Goal: Find specific page/section: Find specific page/section

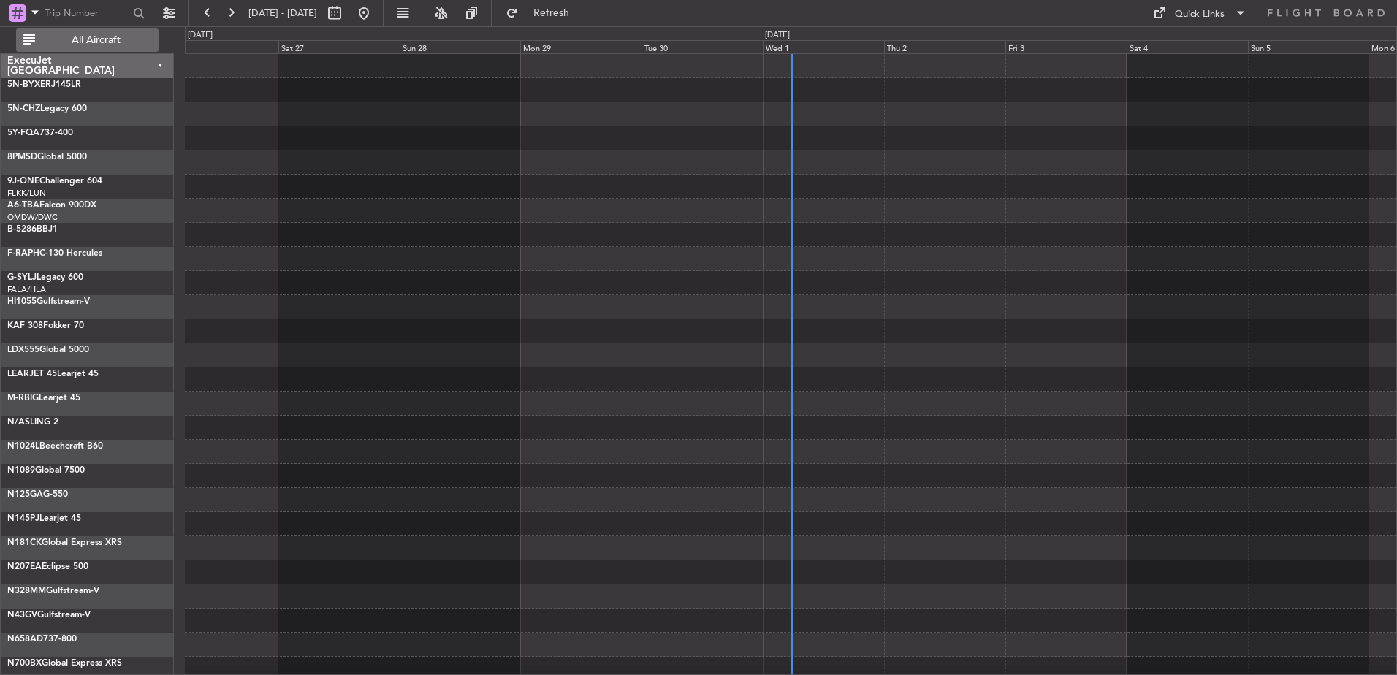
click at [97, 39] on span "All Aircraft" at bounding box center [96, 40] width 116 height 10
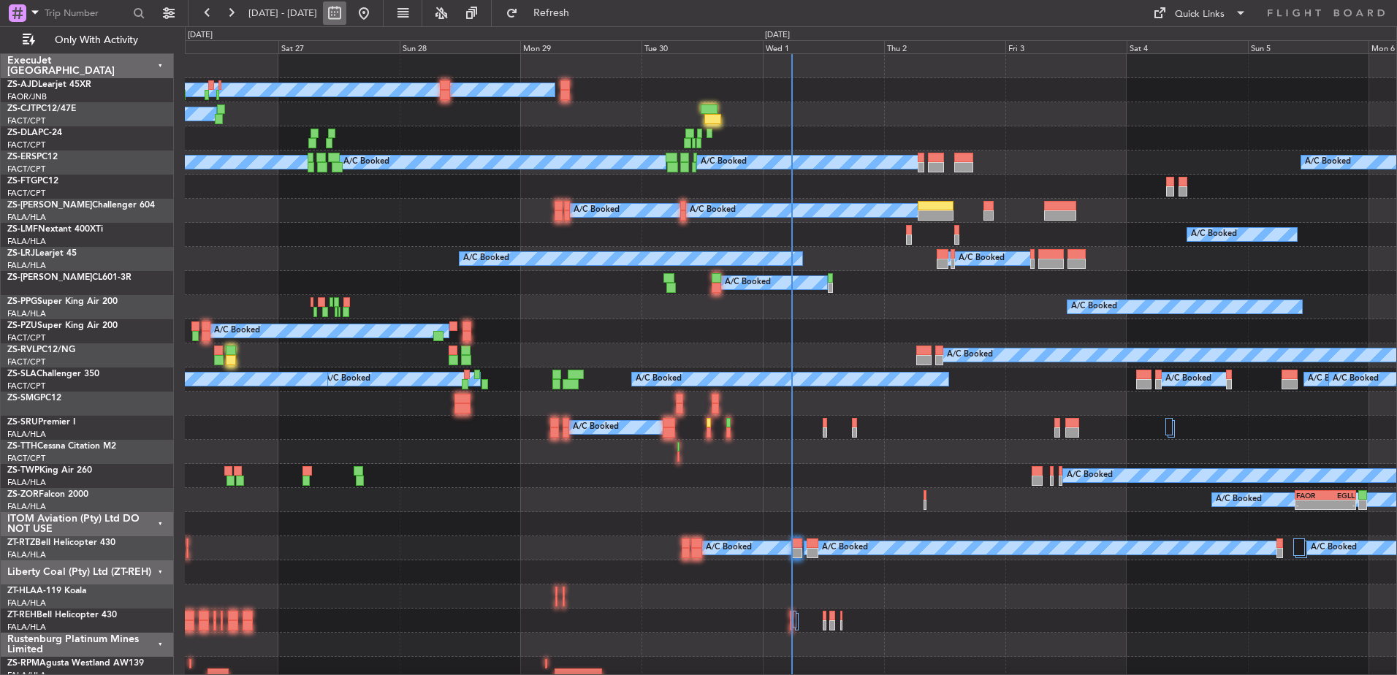
click at [346, 14] on button at bounding box center [334, 12] width 23 height 23
select select "9"
select select "2025"
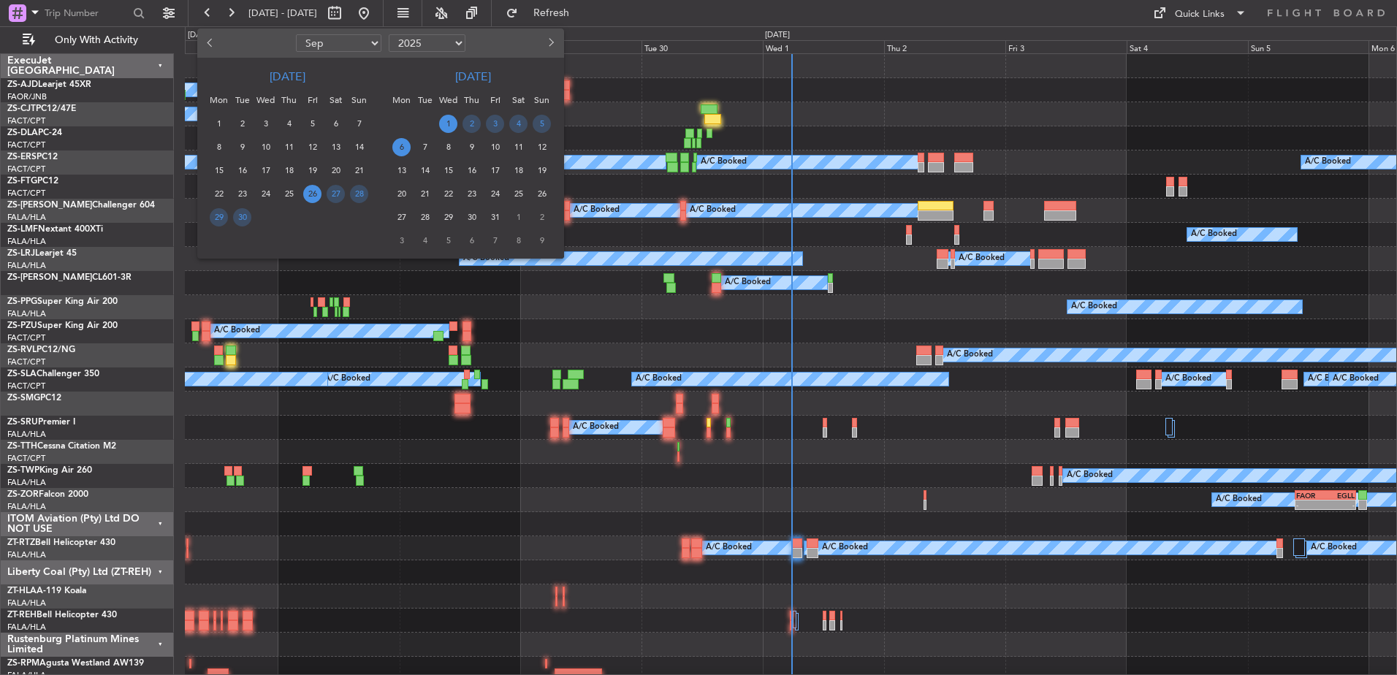
click at [449, 123] on span "1" at bounding box center [448, 124] width 18 height 18
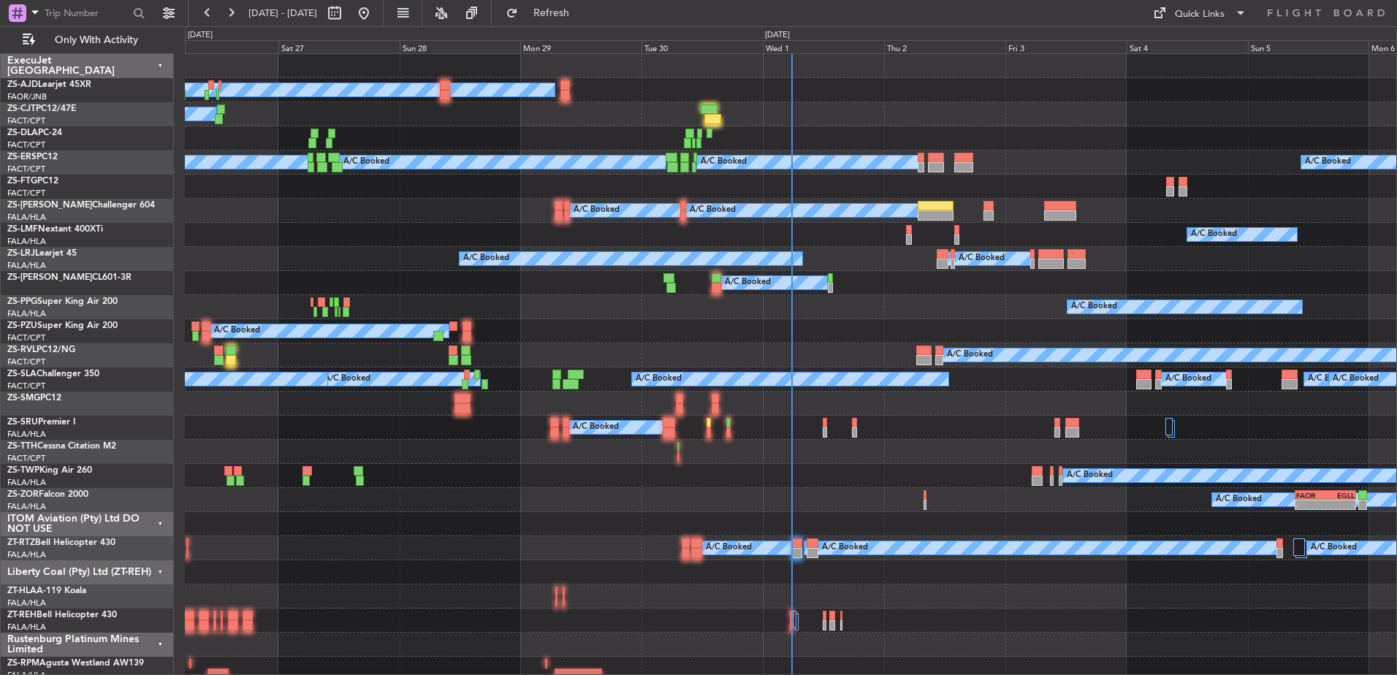
select select "10"
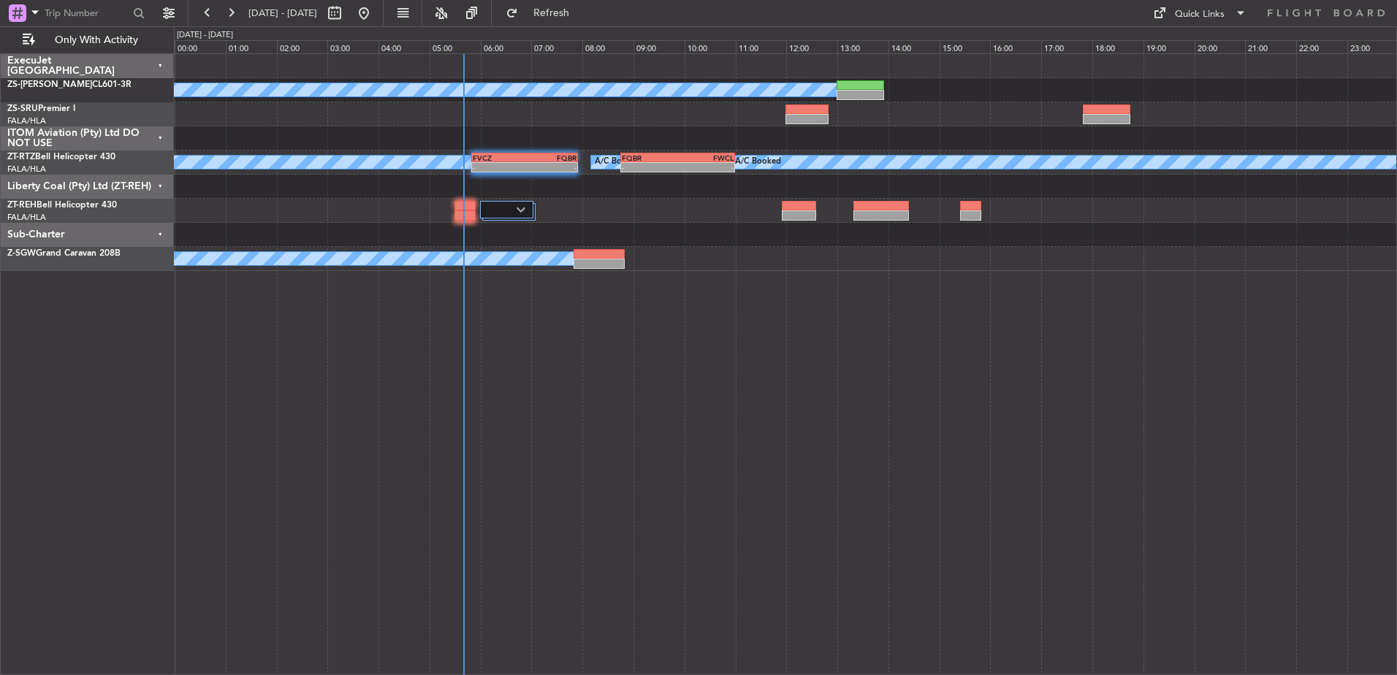
click at [159, 230] on div "Sub-Charter" at bounding box center [87, 235] width 173 height 24
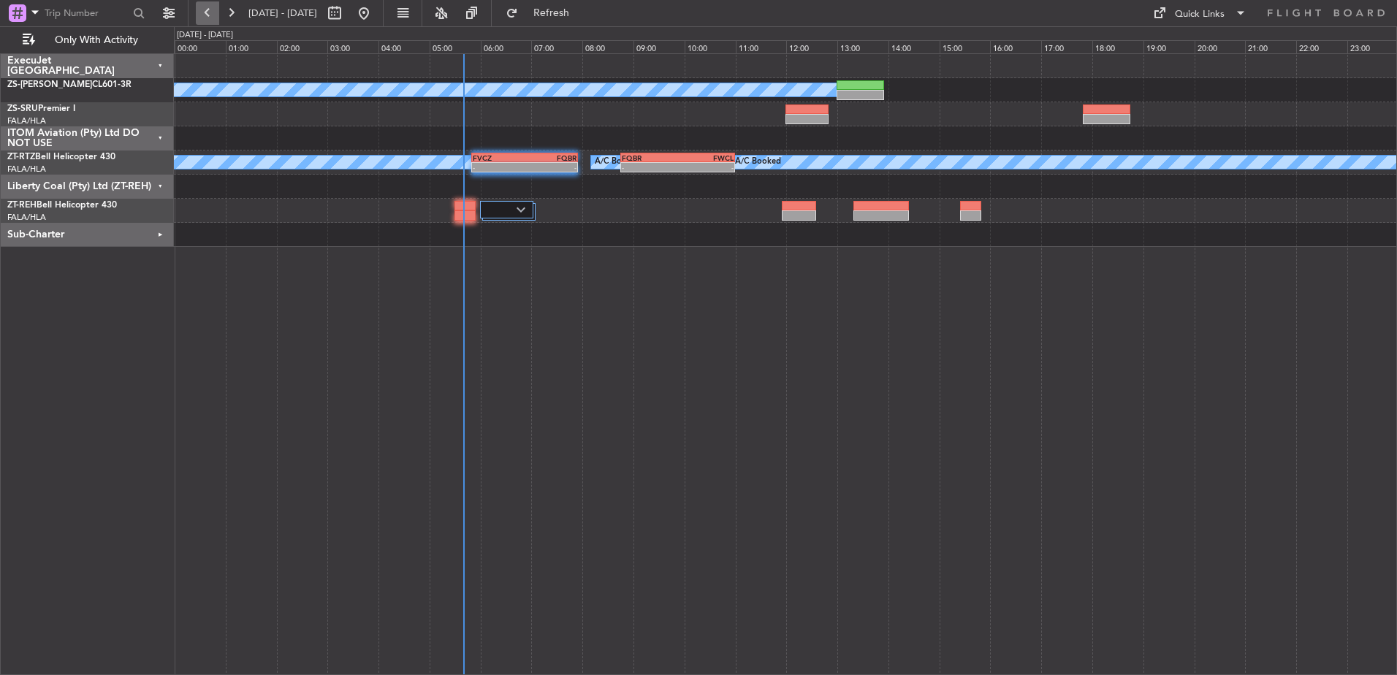
click at [212, 15] on button at bounding box center [207, 12] width 23 height 23
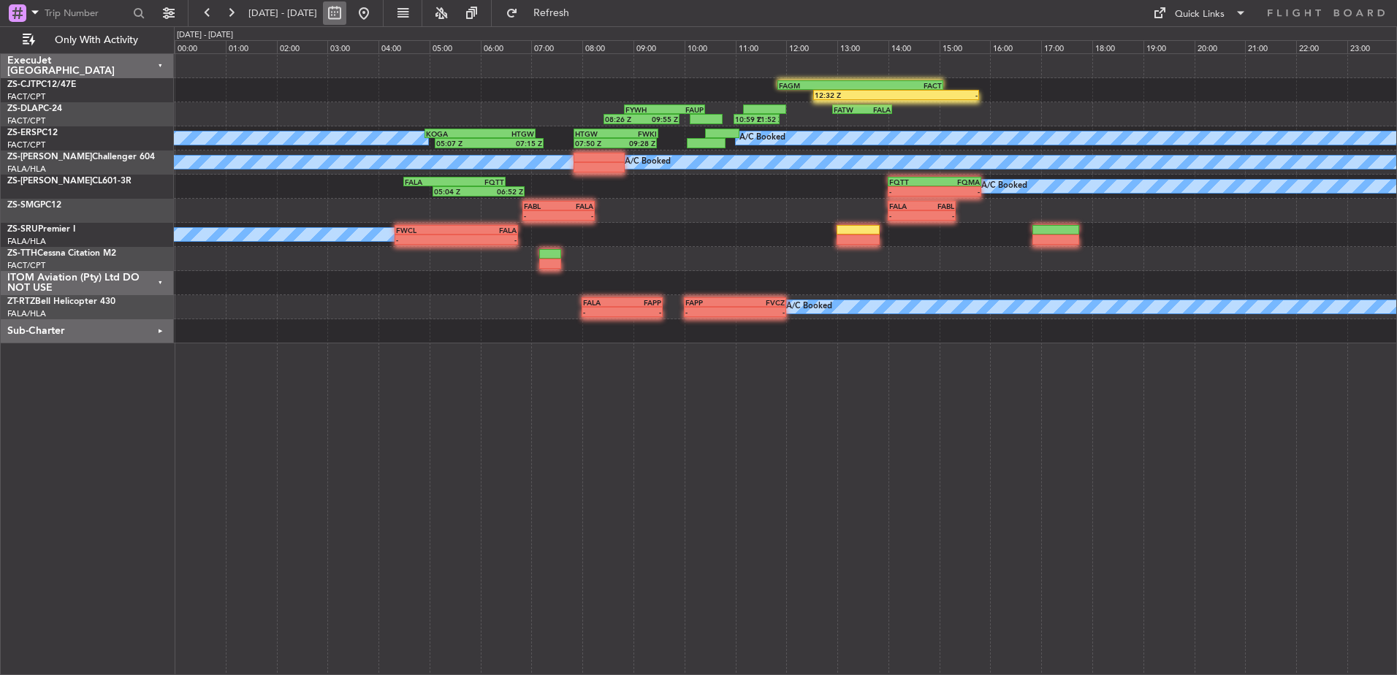
click at [346, 15] on button at bounding box center [334, 12] width 23 height 23
select select "9"
select select "2025"
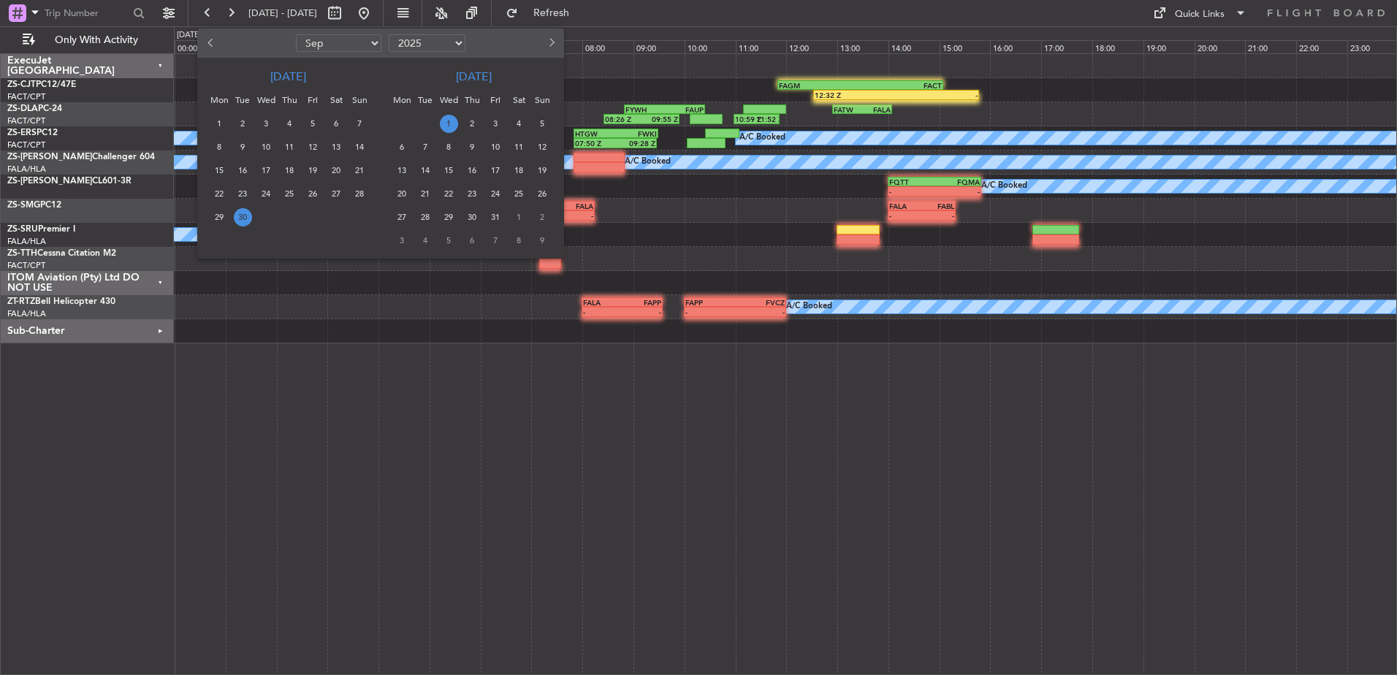
click at [452, 117] on span "1" at bounding box center [449, 124] width 18 height 18
click at [451, 123] on span "1" at bounding box center [449, 124] width 18 height 18
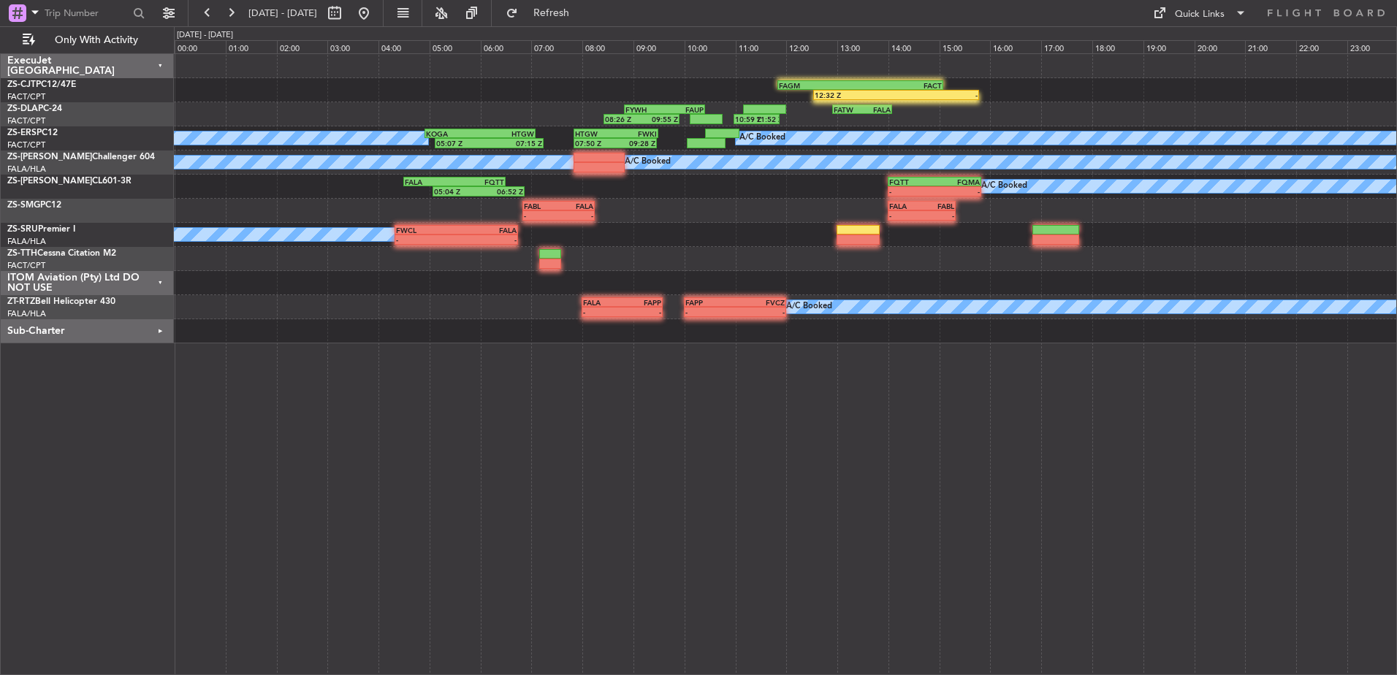
select select "10"
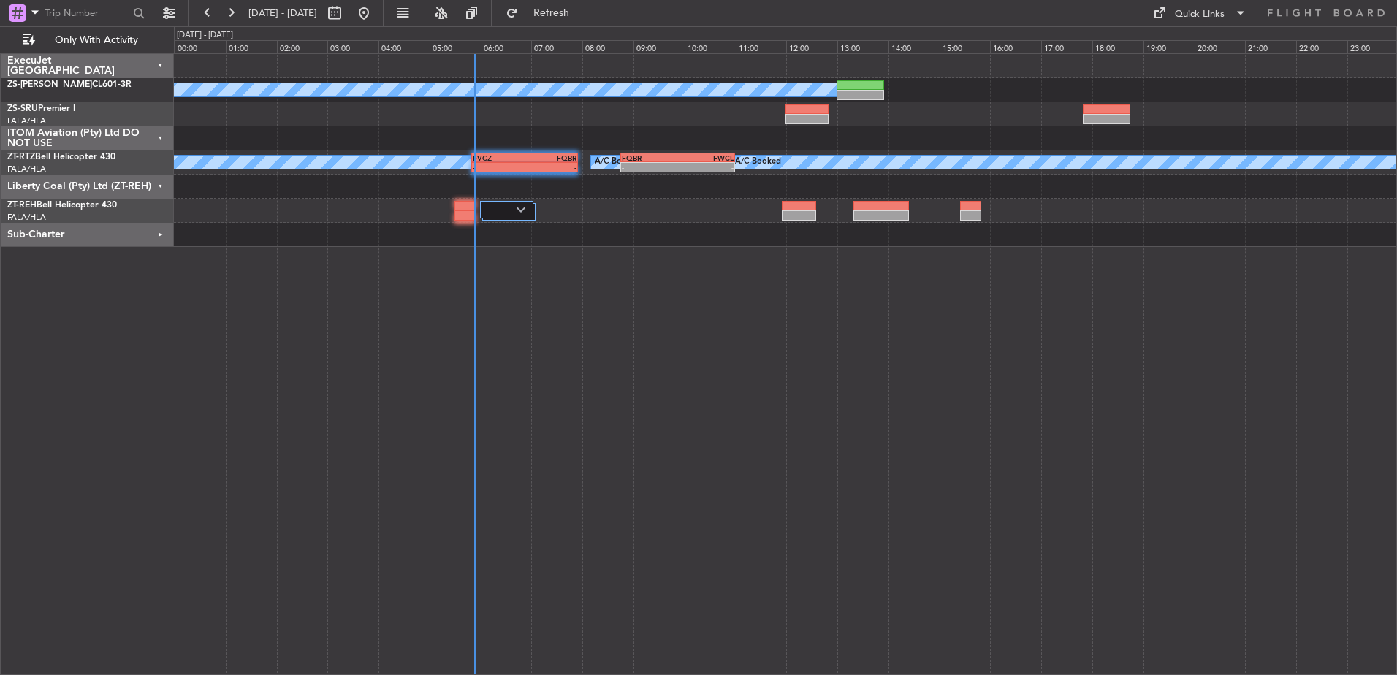
click at [158, 136] on div "ITOM Aviation (Pty) Ltd DO NOT USE" at bounding box center [87, 138] width 173 height 24
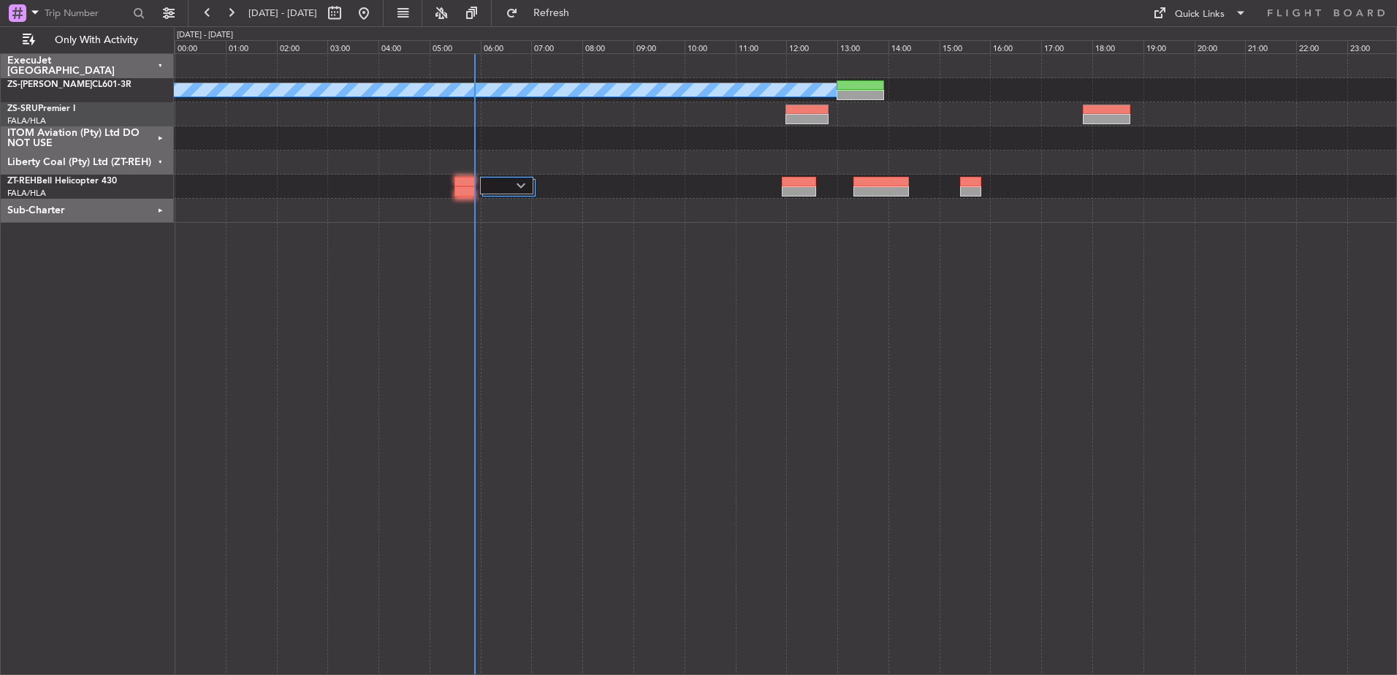
click at [160, 156] on div "Liberty Coal (Pty) Ltd (ZT-REH)" at bounding box center [87, 163] width 173 height 24
